Goal: Task Accomplishment & Management: Use online tool/utility

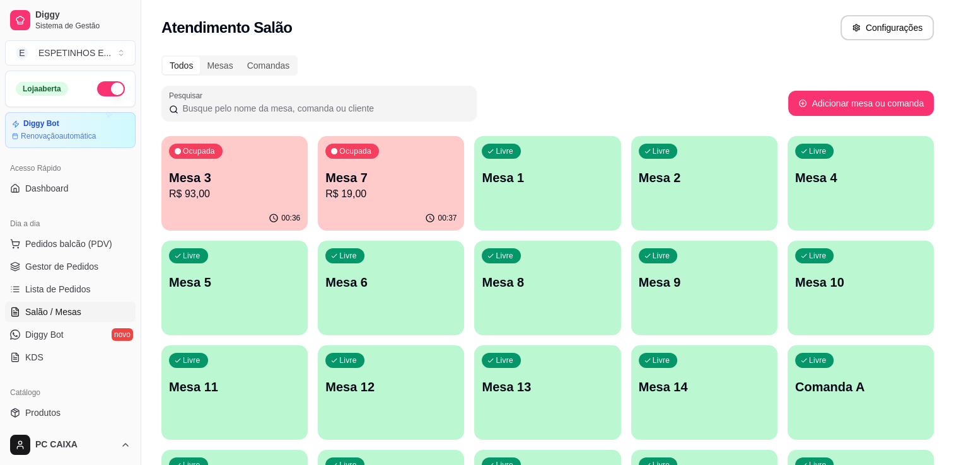
click at [709, 184] on p "Mesa 2" at bounding box center [704, 178] width 131 height 18
click at [41, 264] on span "Gestor de Pedidos" at bounding box center [61, 266] width 73 height 13
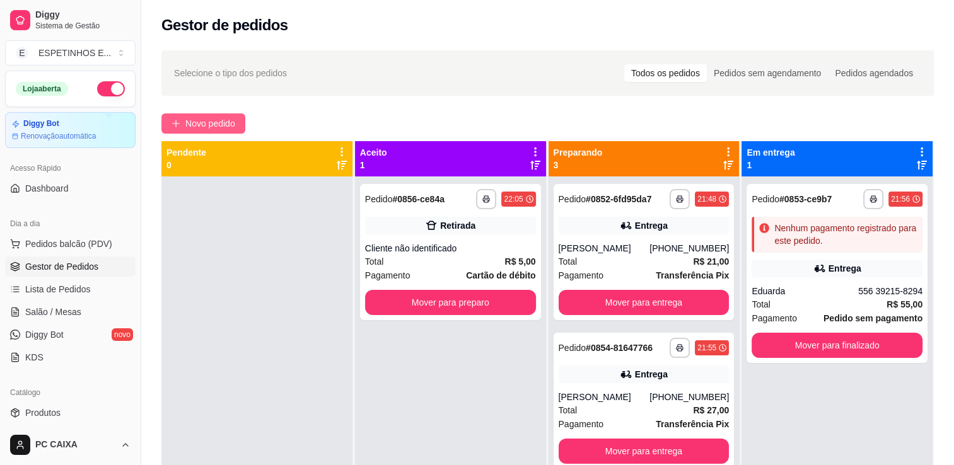
click at [191, 117] on span "Novo pedido" at bounding box center [210, 124] width 50 height 14
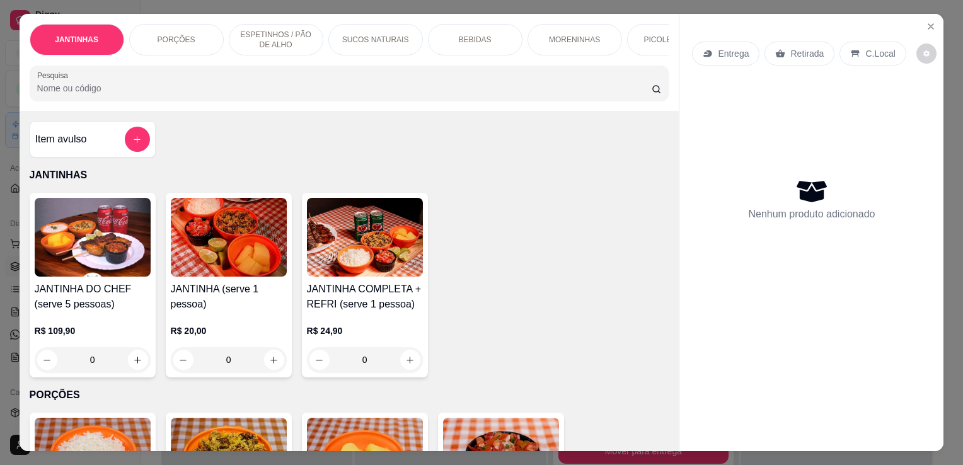
scroll to position [315, 0]
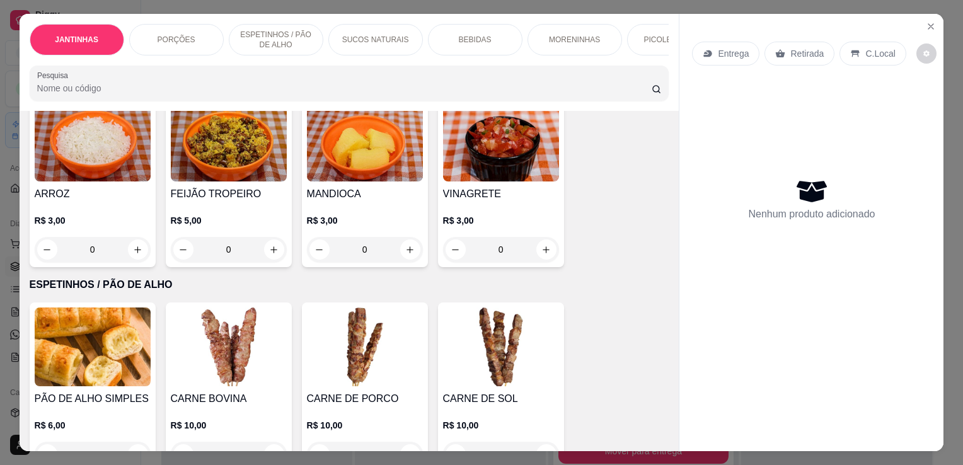
click at [270, 243] on button "increase-product-quantity" at bounding box center [274, 250] width 20 height 20
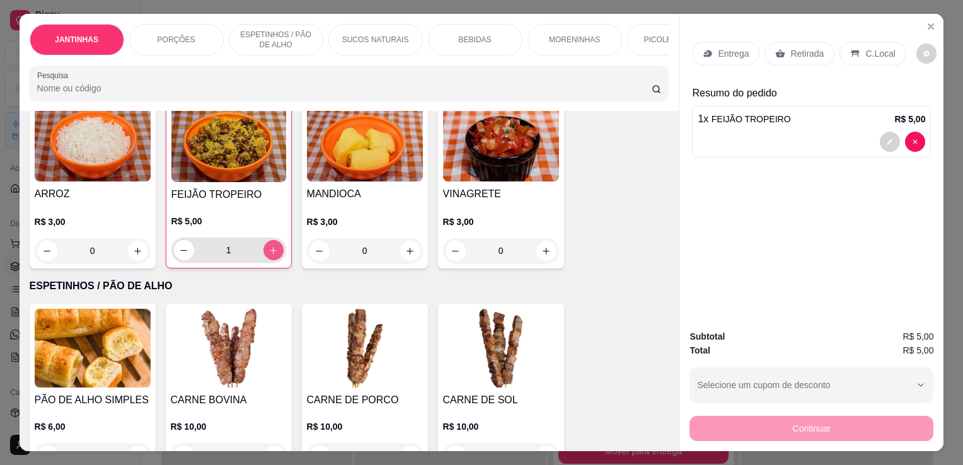
click at [269, 251] on icon "increase-product-quantity" at bounding box center [273, 250] width 9 height 9
type input "2"
click at [791, 47] on p "Retirada" at bounding box center [807, 53] width 33 height 13
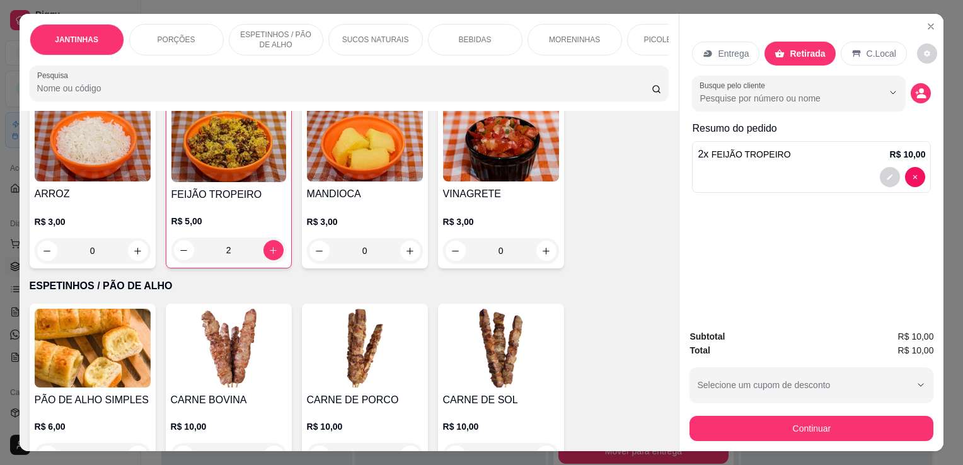
click at [784, 438] on div "Subtotal R$ 10,00 Total R$ 10,00 Selecione um cupom de desconto Selecione um cu…" at bounding box center [812, 386] width 264 height 132
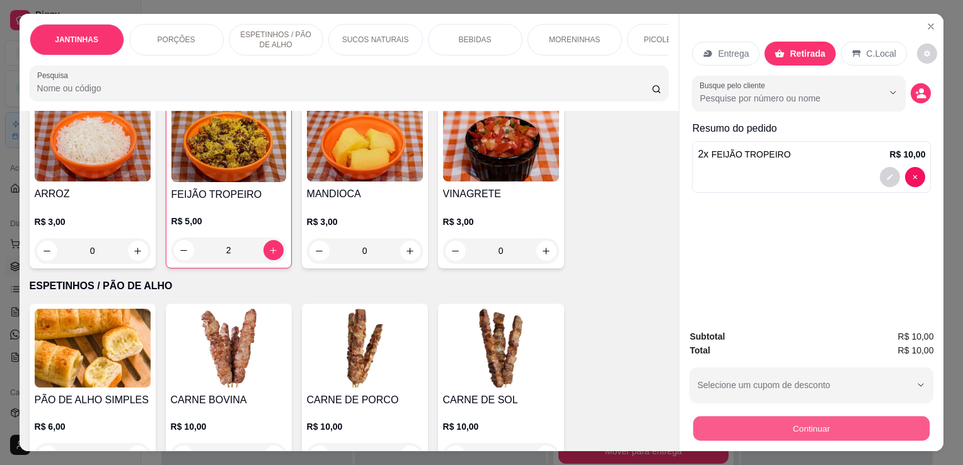
click at [781, 427] on button "Continuar" at bounding box center [812, 428] width 236 height 25
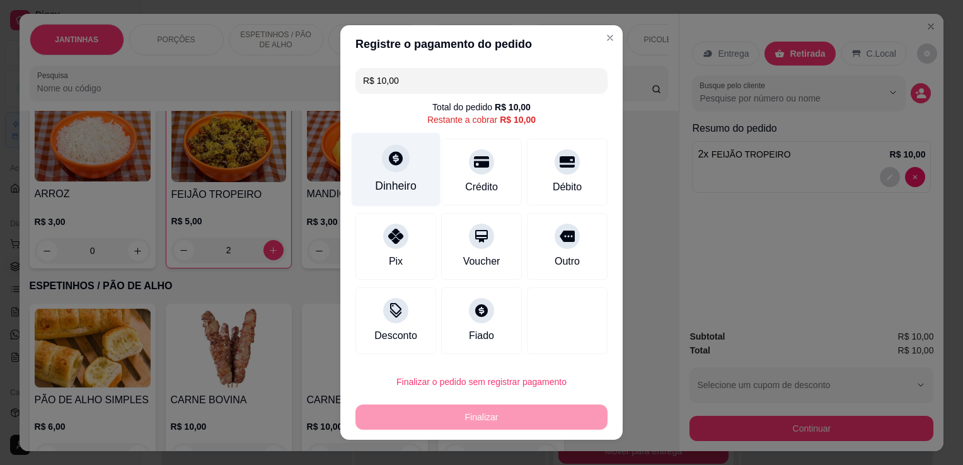
click at [400, 160] on div at bounding box center [396, 158] width 28 height 28
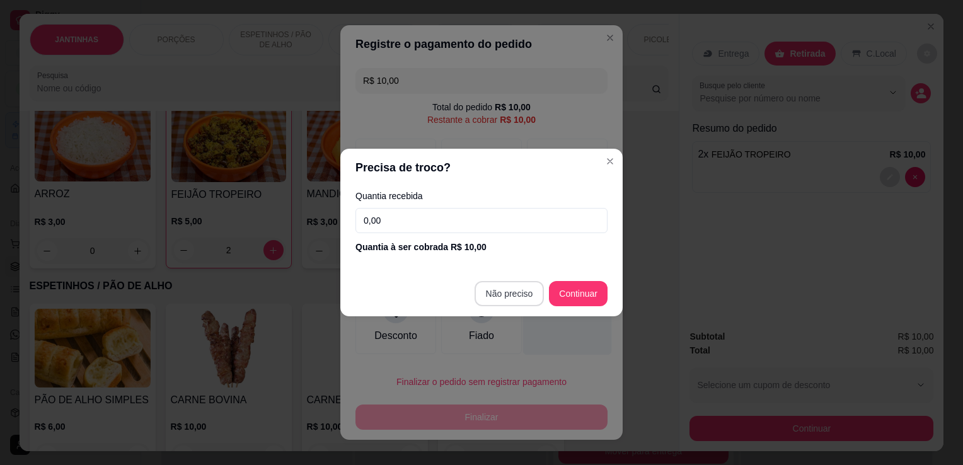
type input "R$ 0,00"
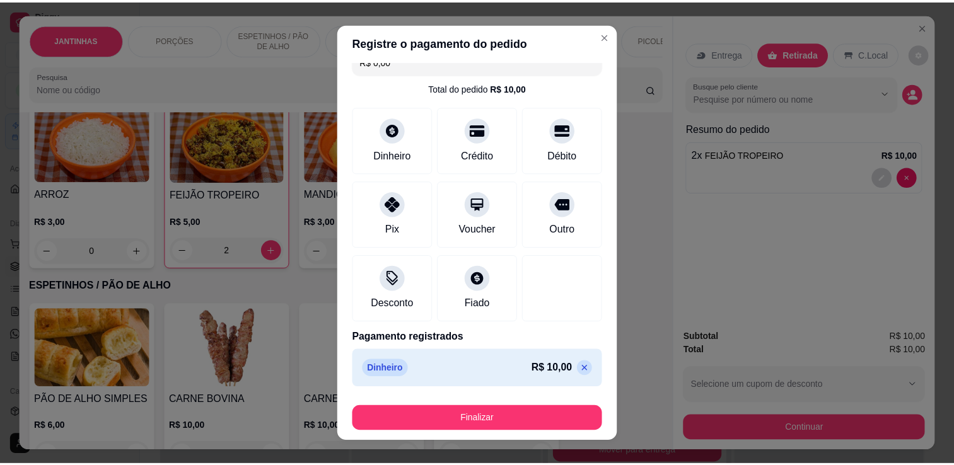
scroll to position [17, 0]
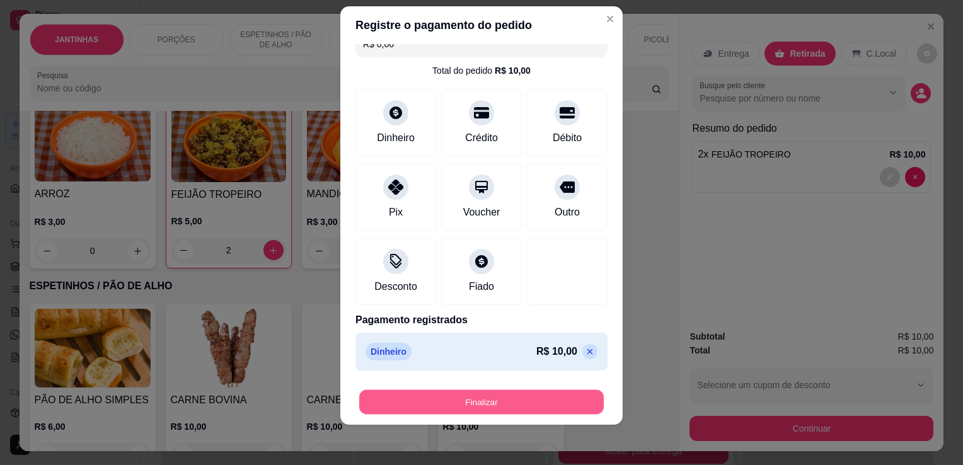
click at [530, 404] on button "Finalizar" at bounding box center [481, 402] width 245 height 25
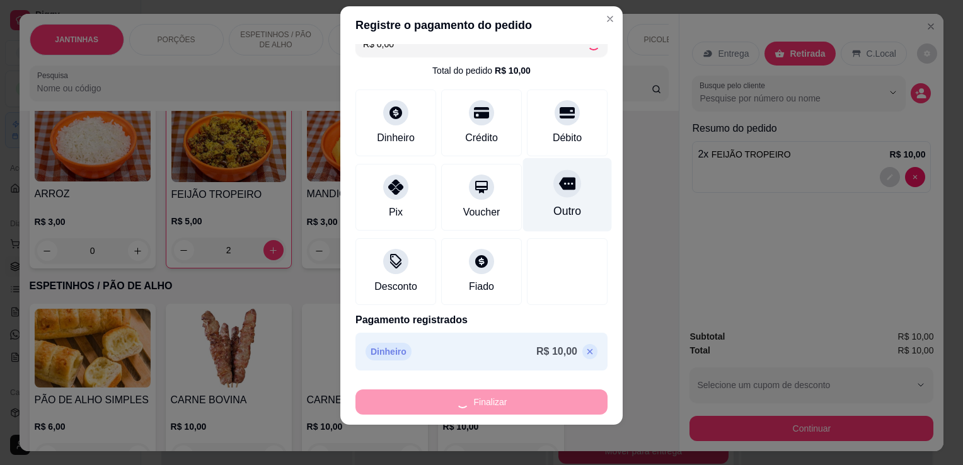
type input "0"
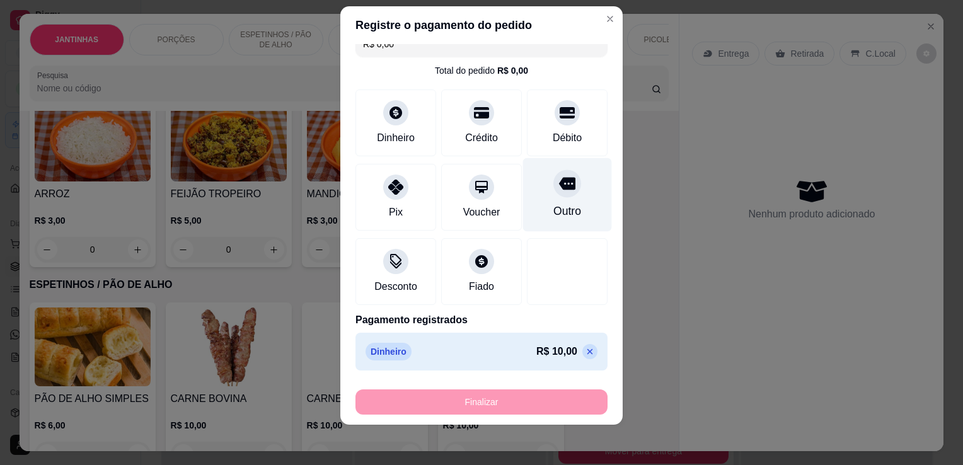
type input "-R$ 10,00"
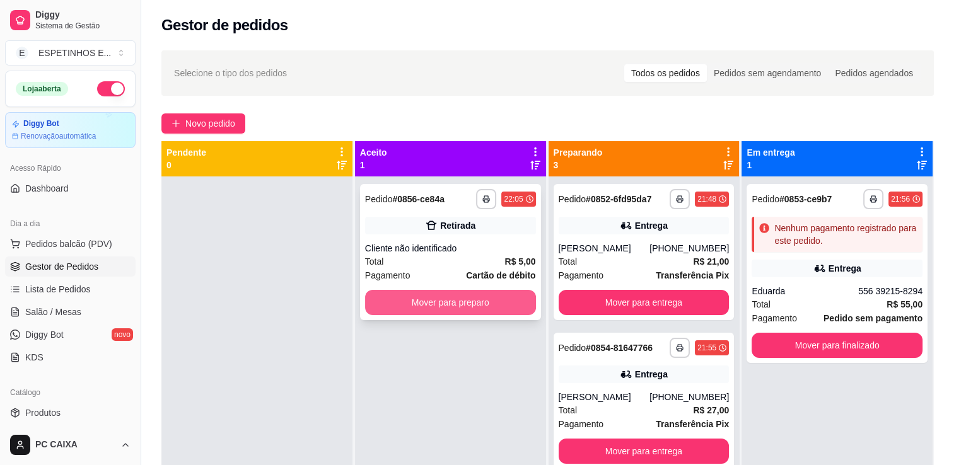
click at [452, 309] on button "Mover para preparo" at bounding box center [450, 302] width 171 height 25
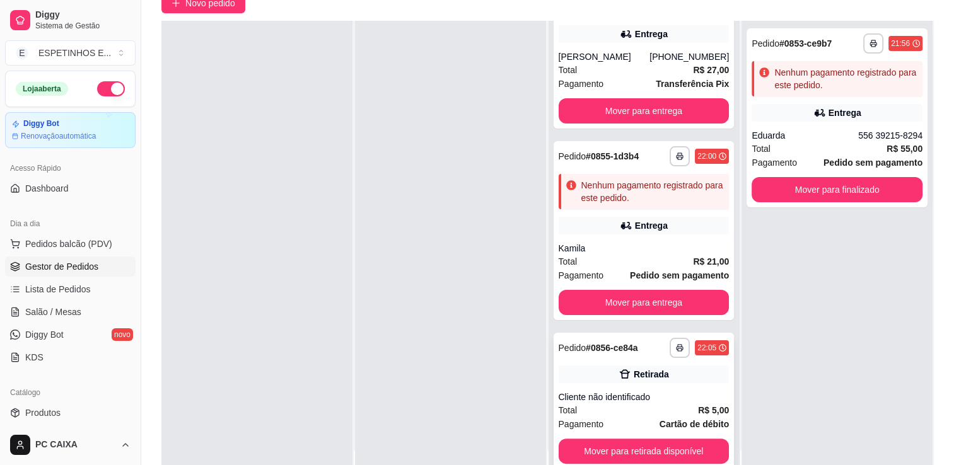
scroll to position [192, 0]
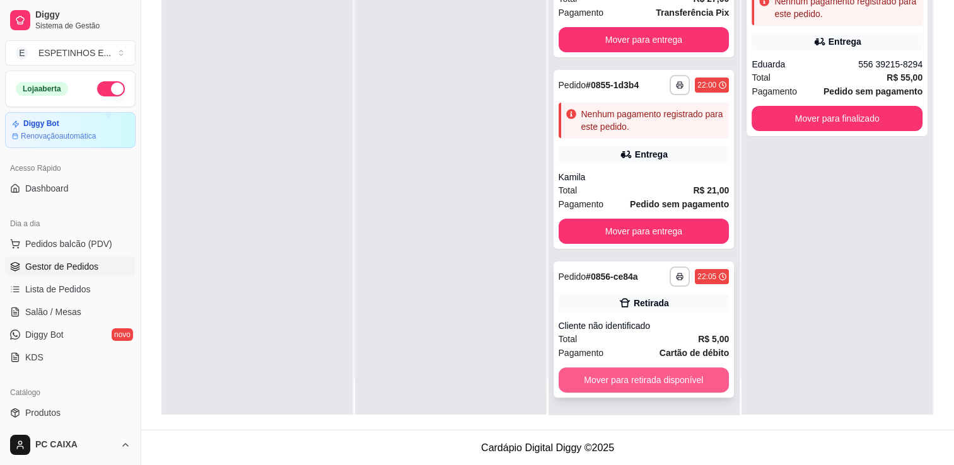
click at [634, 382] on button "Mover para retirada disponível" at bounding box center [644, 380] width 171 height 25
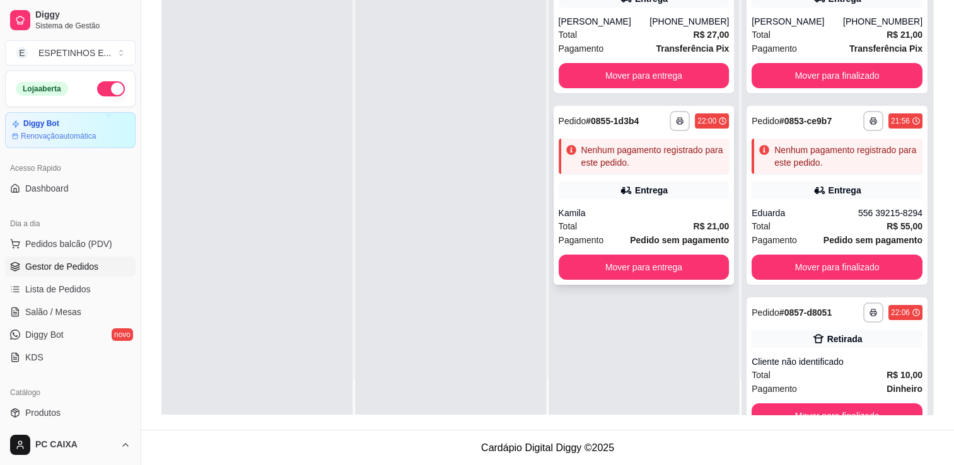
scroll to position [0, 0]
